Goal: Transaction & Acquisition: Purchase product/service

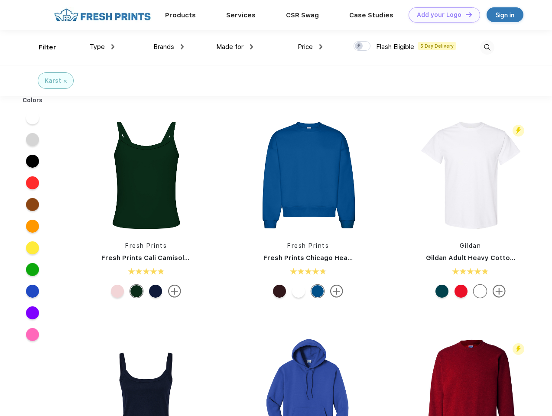
click at [441, 15] on link "Add your Logo Design Tool" at bounding box center [443, 14] width 71 height 15
click at [0, 0] on div "Design Tool" at bounding box center [0, 0] width 0 height 0
click at [465, 14] on link "Add your Logo Design Tool" at bounding box center [443, 14] width 71 height 15
click at [42, 47] on div "Filter" at bounding box center [48, 47] width 18 height 10
click at [102, 47] on span "Type" at bounding box center [97, 47] width 15 height 8
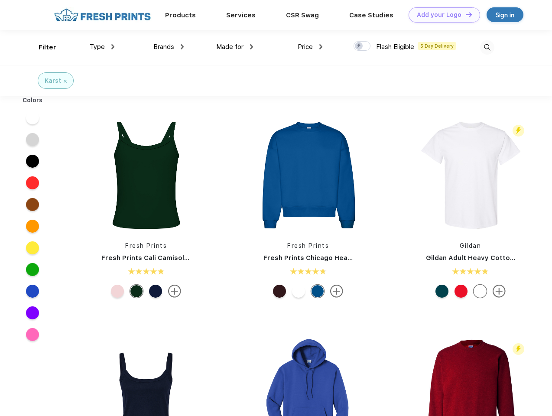
click at [168, 47] on span "Brands" at bounding box center [163, 47] width 21 height 8
click at [235, 47] on span "Made for" at bounding box center [229, 47] width 27 height 8
click at [310, 47] on span "Price" at bounding box center [304, 47] width 15 height 8
click at [362, 46] on div at bounding box center [361, 46] width 17 height 10
click at [359, 46] on input "checkbox" at bounding box center [356, 44] width 6 height 6
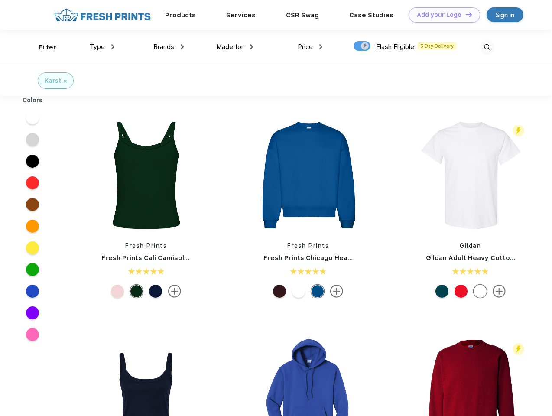
click at [487, 47] on img at bounding box center [487, 47] width 14 height 14
